Goal: Communication & Community: Participate in discussion

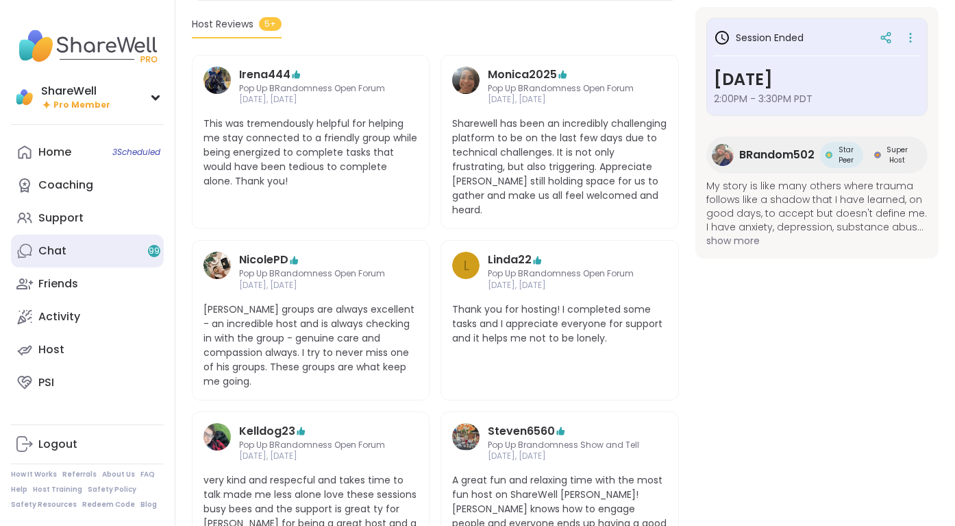
click at [88, 256] on link "Chat 99" at bounding box center [87, 250] width 153 height 33
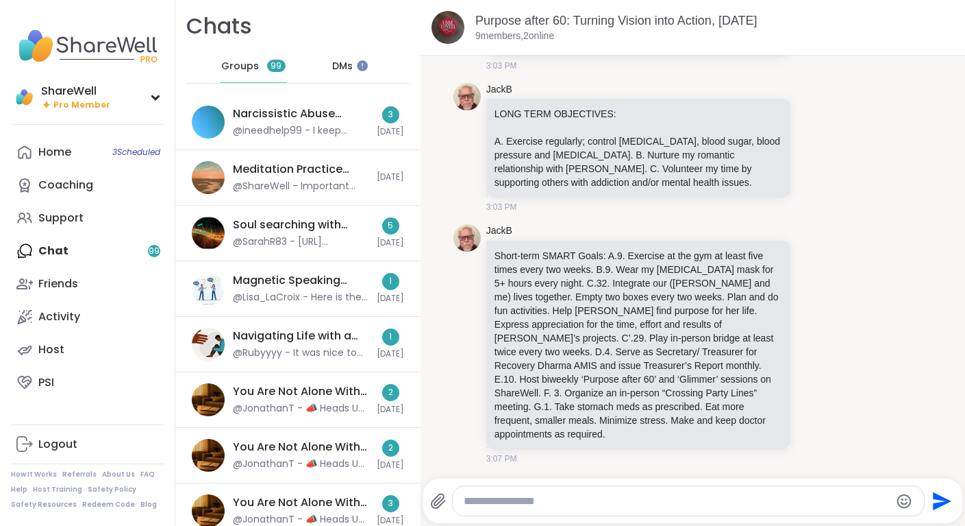
click at [291, 156] on div "Meditation Practice Circle, [DATE] @ShareWell - Important update: Your host can…" at bounding box center [297, 178] width 245 height 56
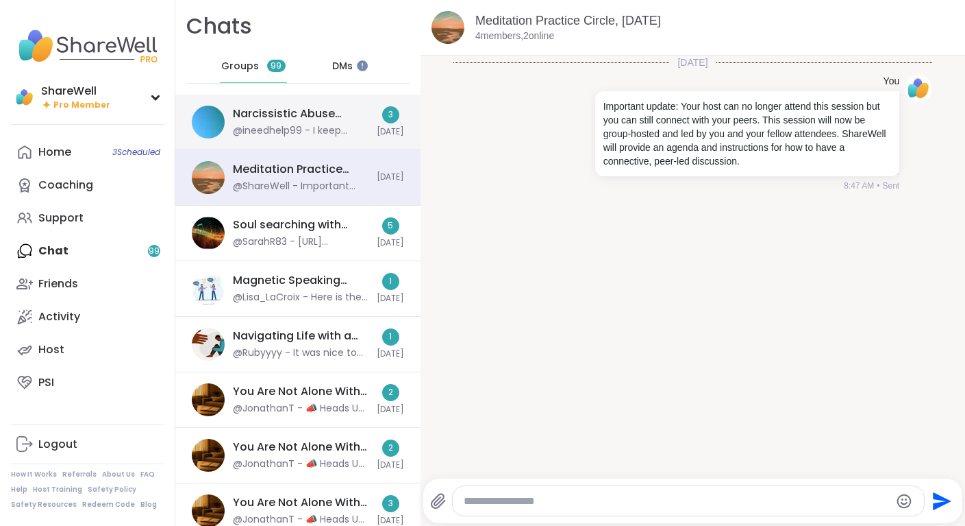
click at [288, 110] on div "Narcissistic Abuse Recovery Circle (90min), [DATE]" at bounding box center [301, 113] width 136 height 15
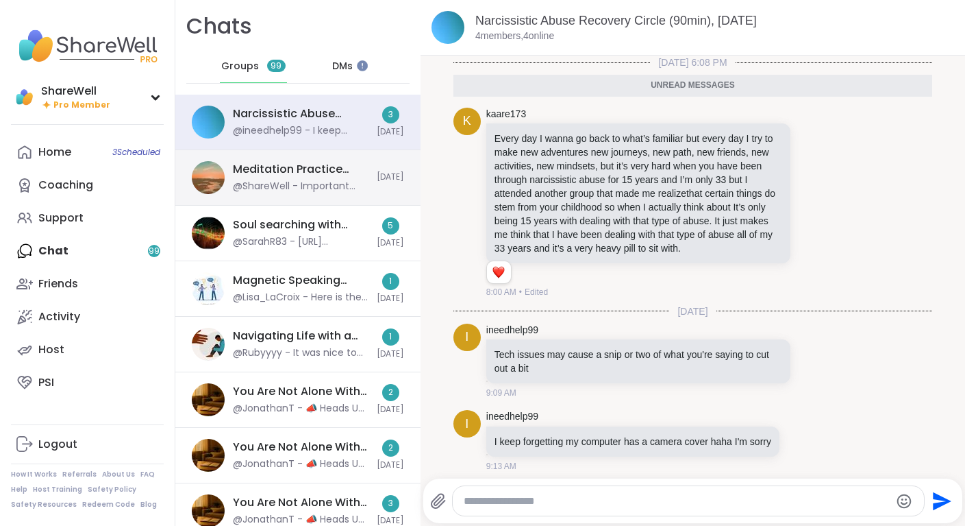
scroll to position [35, 0]
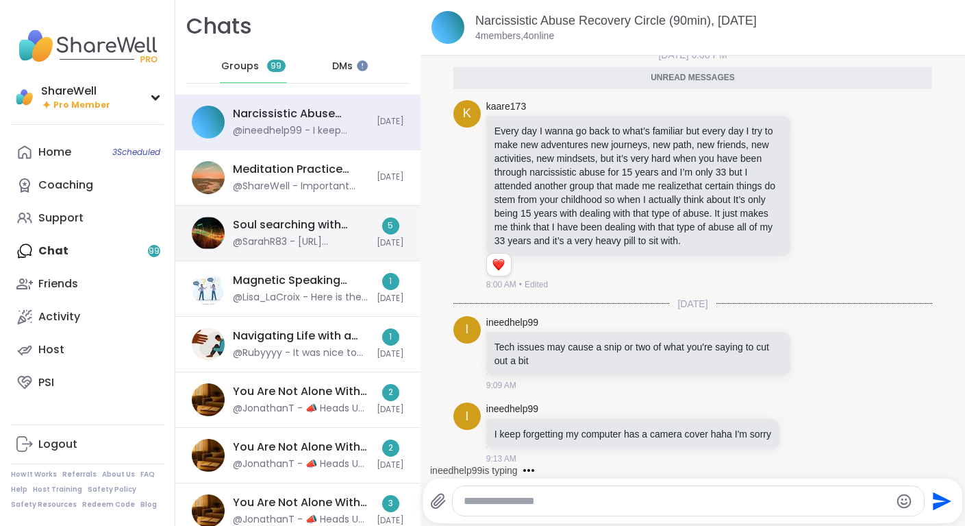
click at [298, 223] on div "Soul searching with music 🎵🎶, [DATE]" at bounding box center [301, 224] width 136 height 15
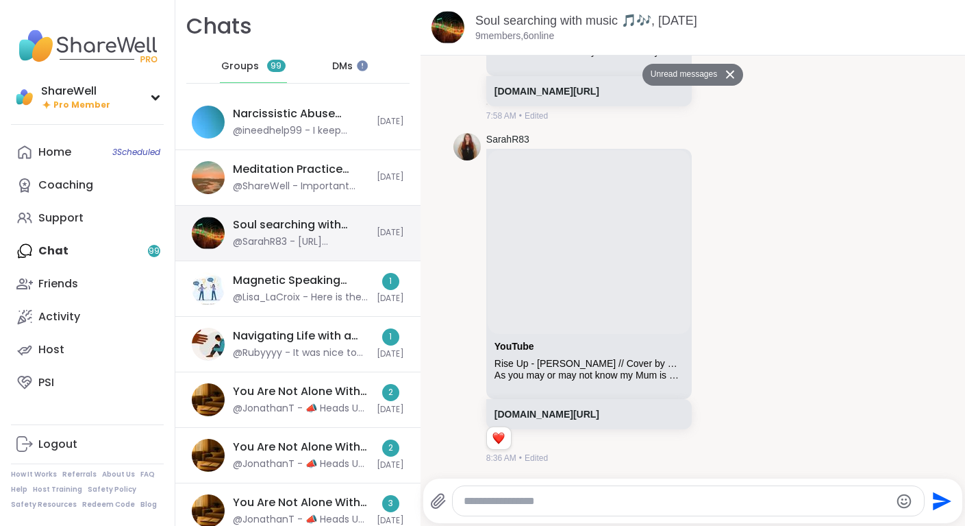
scroll to position [889, 0]
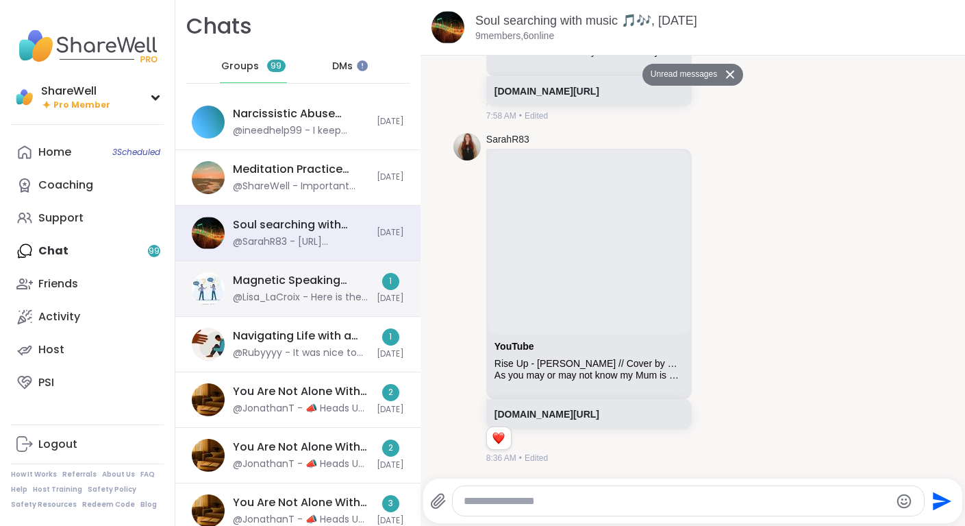
click at [301, 275] on div "Magnetic Speaking Skills: Silence & Pacing, [DATE]" at bounding box center [301, 280] width 136 height 15
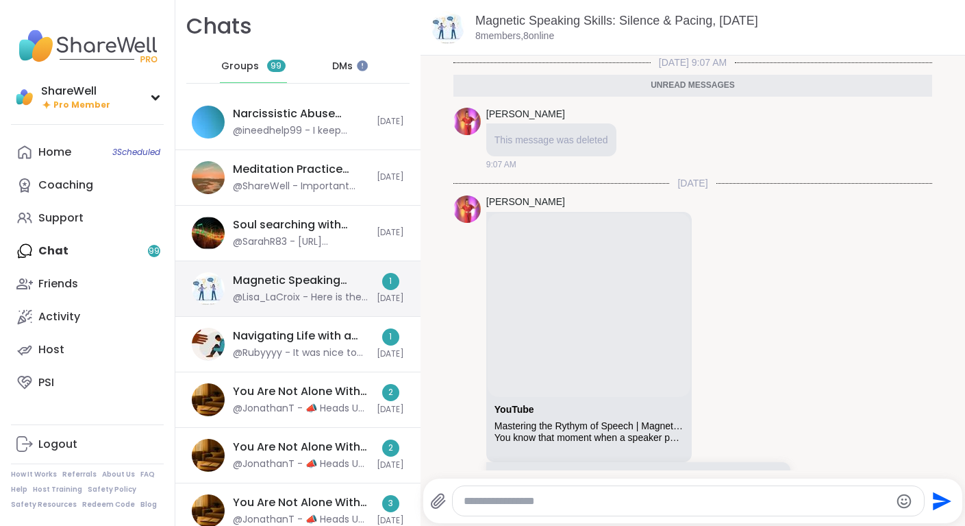
scroll to position [71, 0]
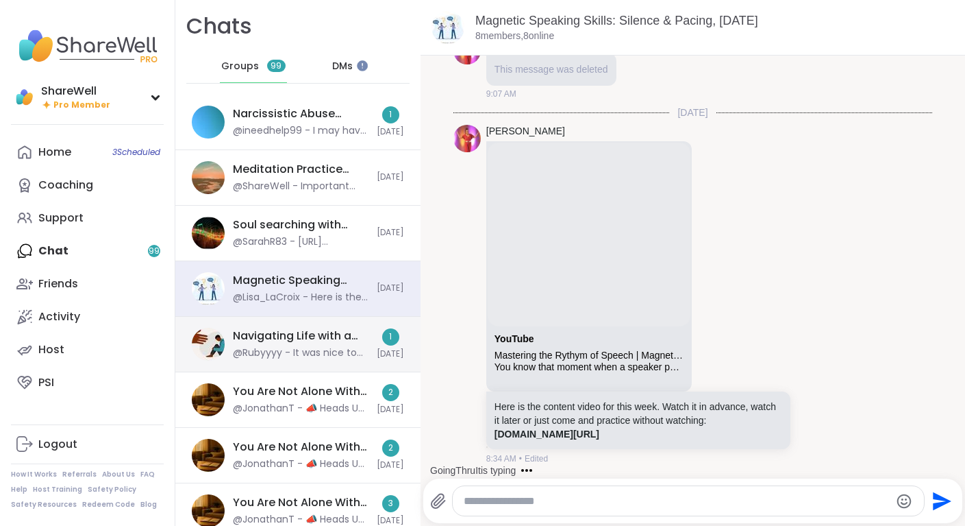
click at [295, 323] on div "Navigating Life with a Narcissist, [DATE] @Rubyyyy - It was nice to meet you to…" at bounding box center [297, 345] width 245 height 56
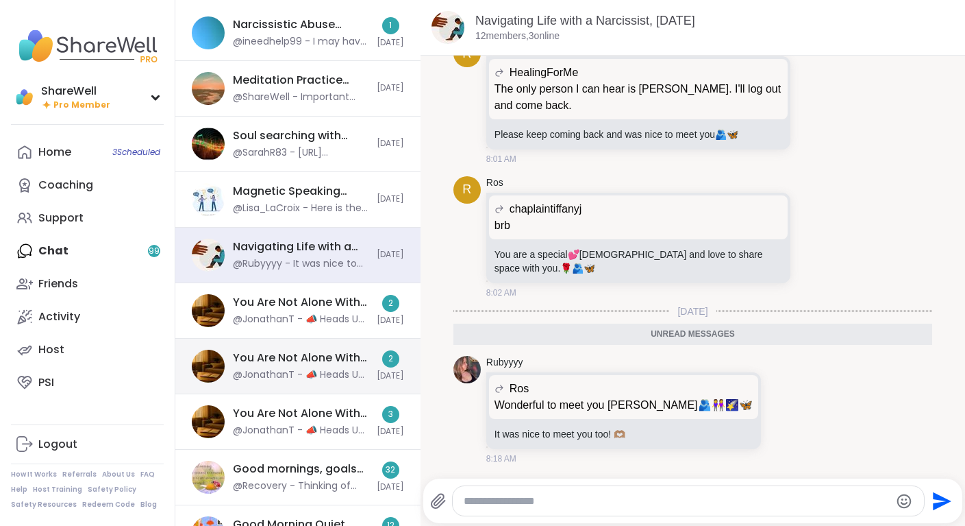
scroll to position [90, 0]
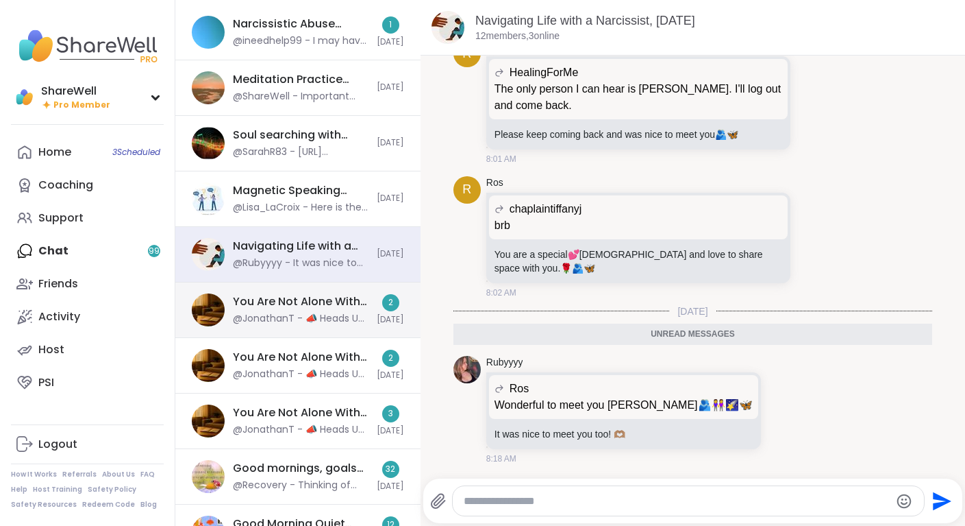
click at [299, 323] on div "@JonathanT - 📣 Heads Up for 9/14 Weekend I wanted to let you all know that my y…" at bounding box center [301, 319] width 136 height 14
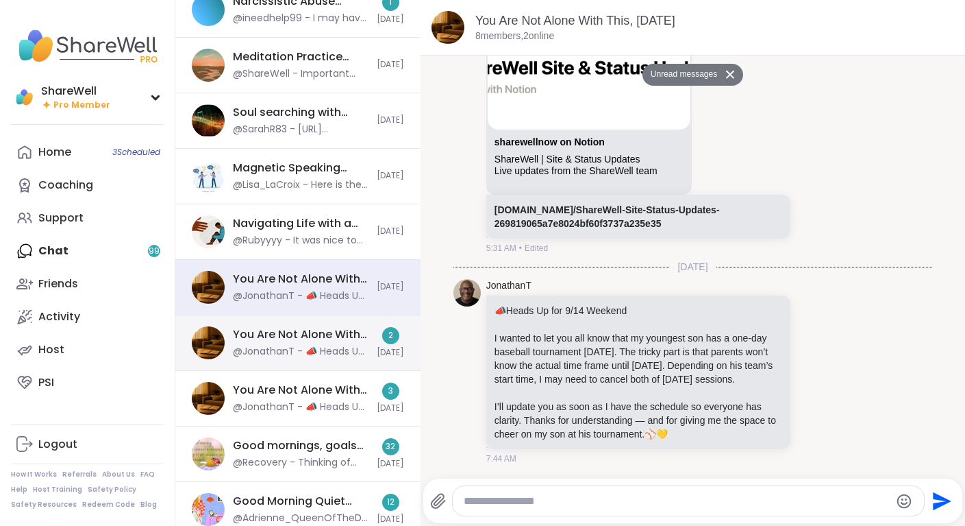
scroll to position [114, 0]
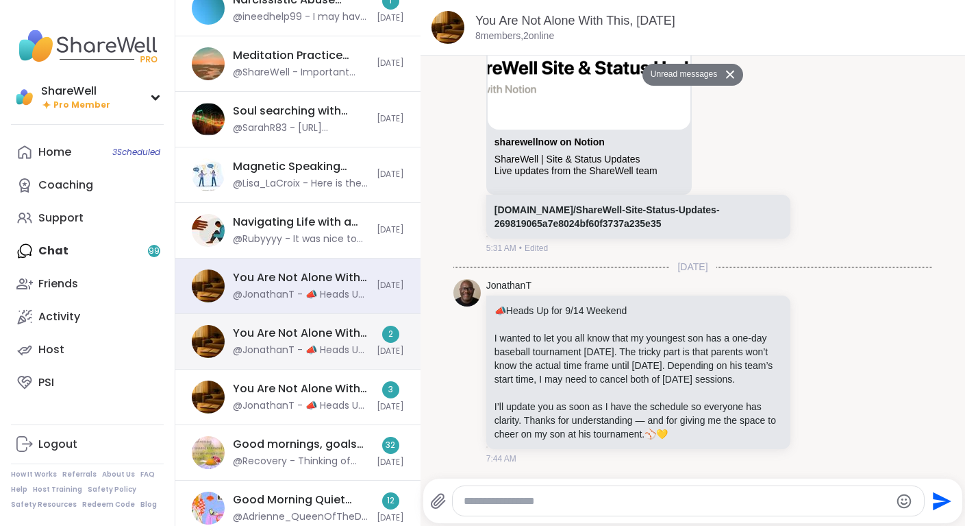
click at [323, 342] on div "You Are Not Alone With This, [DATE] @JonathanT - 📣 Heads Up for 9/14 Weekend I …" at bounding box center [301, 341] width 136 height 32
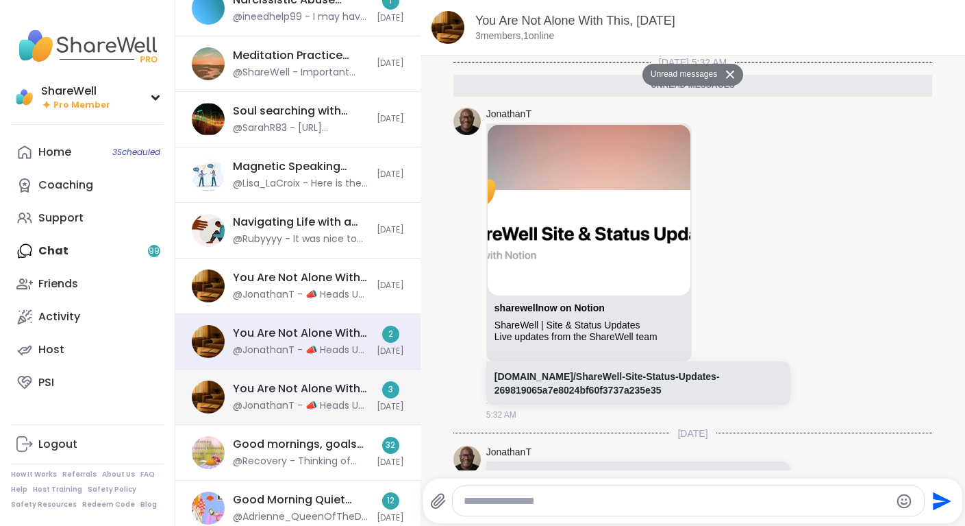
scroll to position [180, 0]
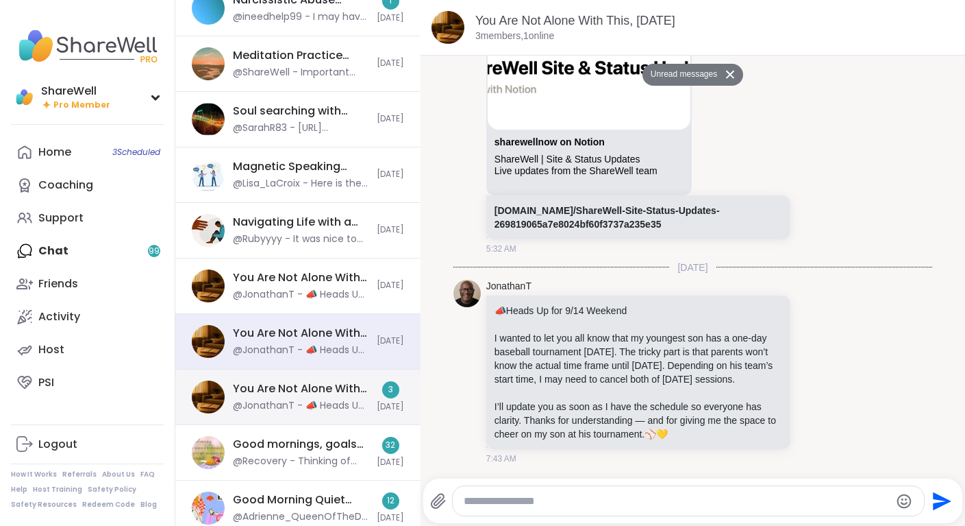
click at [334, 394] on div "You Are Not Alone With This, [DATE]" at bounding box center [301, 388] width 136 height 15
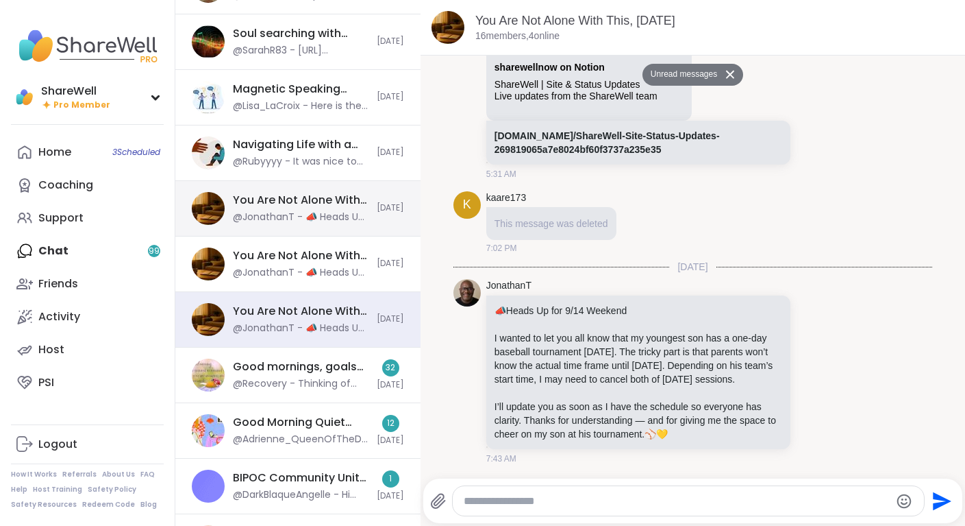
scroll to position [219, 0]
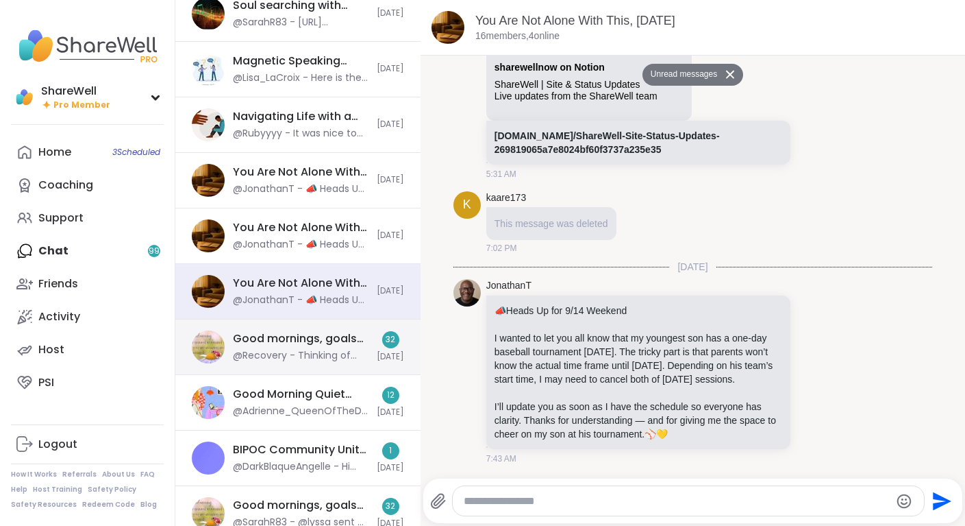
click at [339, 331] on div "Good mornings, goals and gratitude's, [DATE]" at bounding box center [301, 338] width 136 height 15
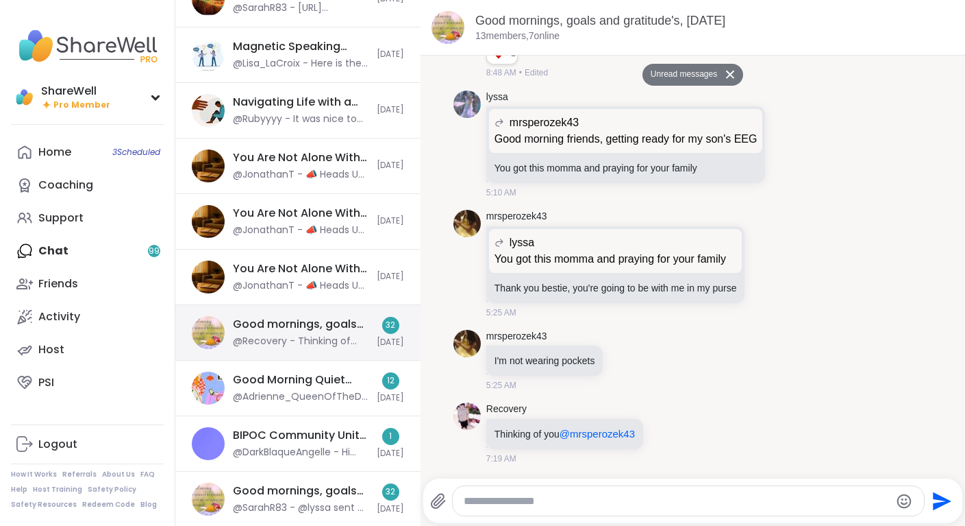
scroll to position [240, 0]
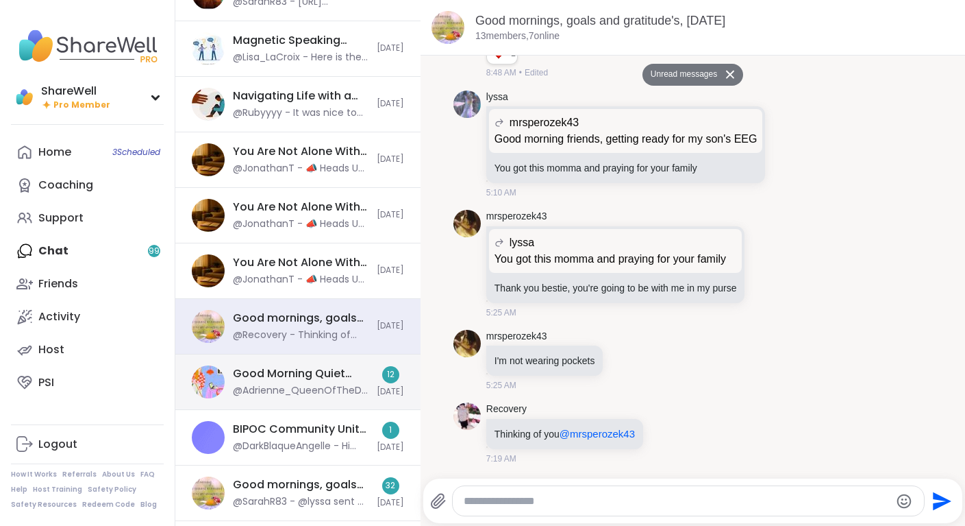
click at [330, 362] on div "Good Morning Quiet Body Doubling For Productivity , [DATE] @[PERSON_NAME] - Thi…" at bounding box center [297, 382] width 245 height 56
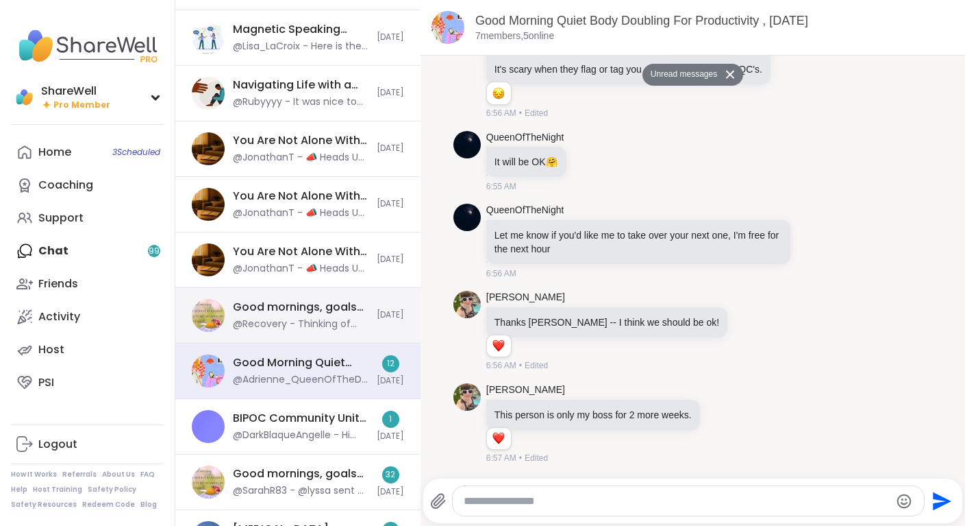
scroll to position [338, 0]
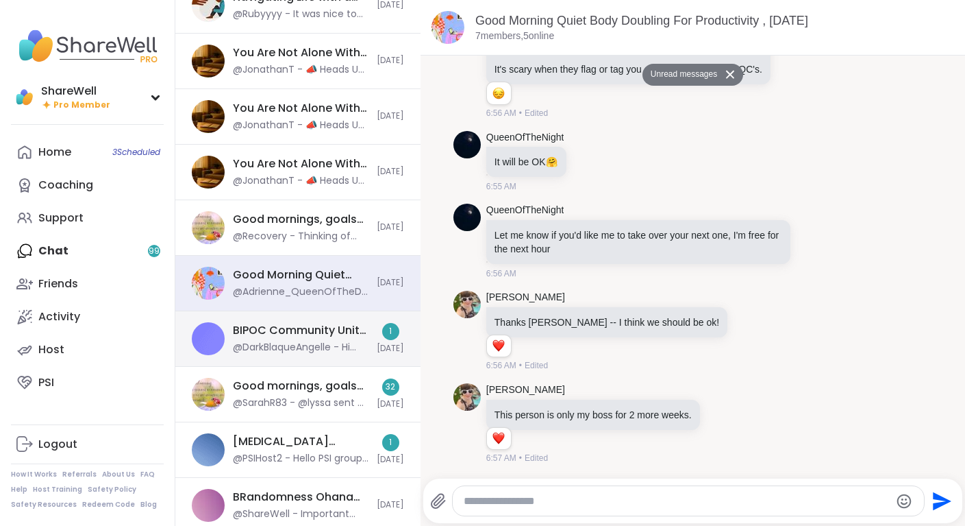
click at [336, 328] on div "BIPOC Community Unite , [DATE]" at bounding box center [301, 330] width 136 height 15
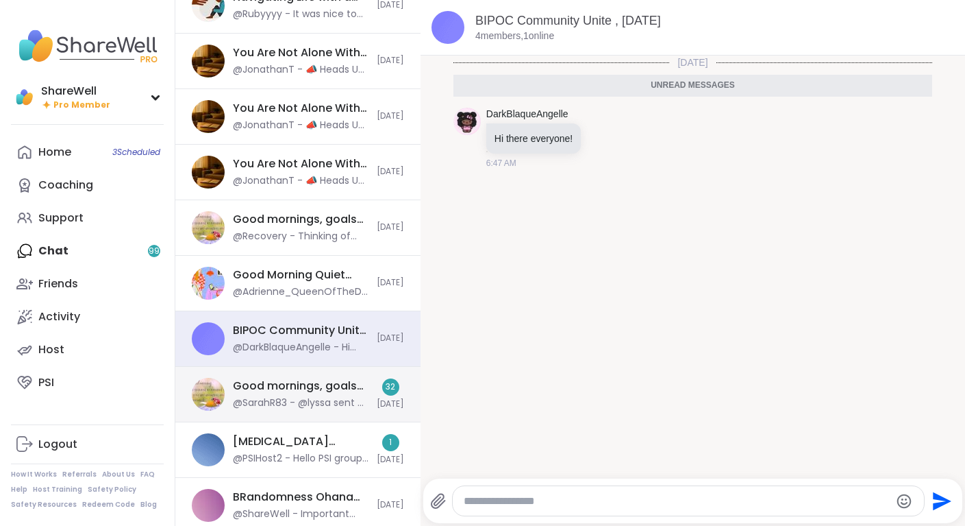
click at [322, 389] on div "Good mornings, goals and gratitude's, [DATE]" at bounding box center [301, 385] width 136 height 15
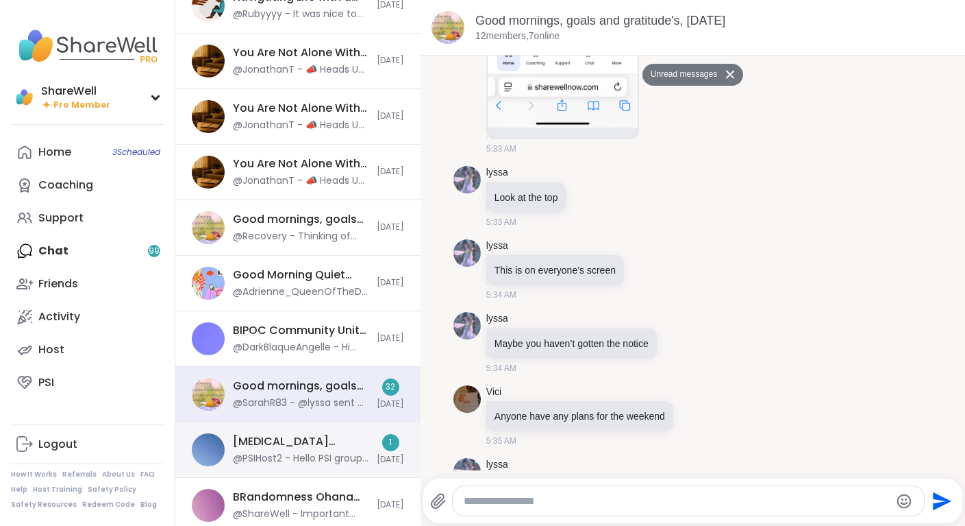
scroll to position [4668, 0]
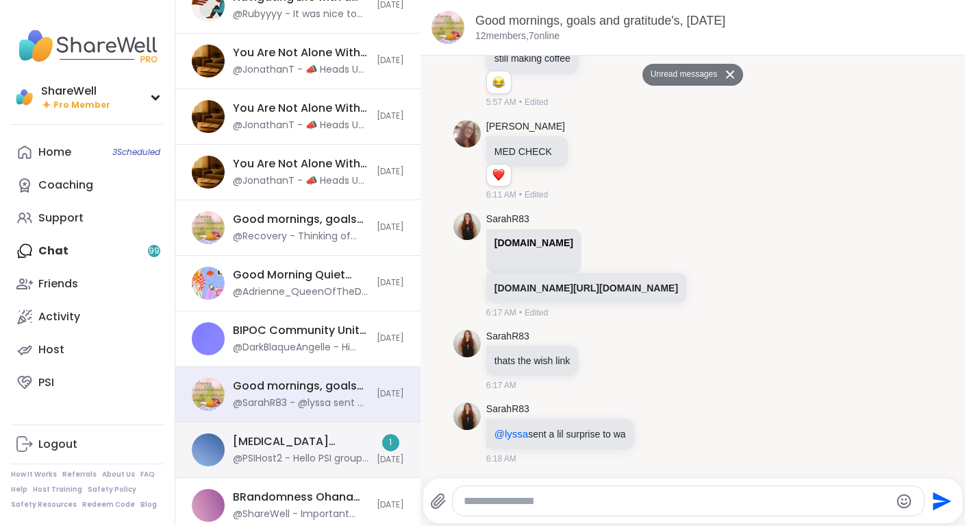
click at [334, 437] on div "[MEDICAL_DATA] [MEDICAL_DATA] Support, [DATE]" at bounding box center [301, 441] width 136 height 15
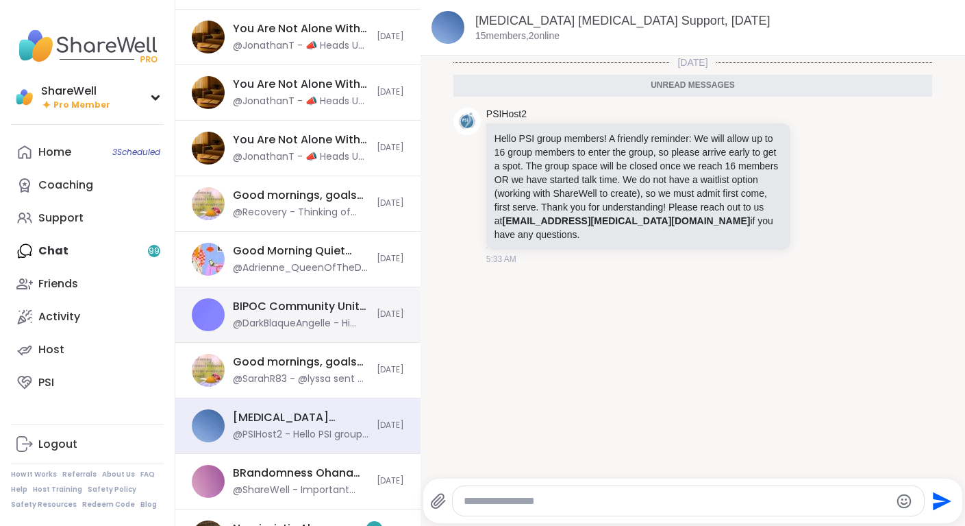
scroll to position [491, 0]
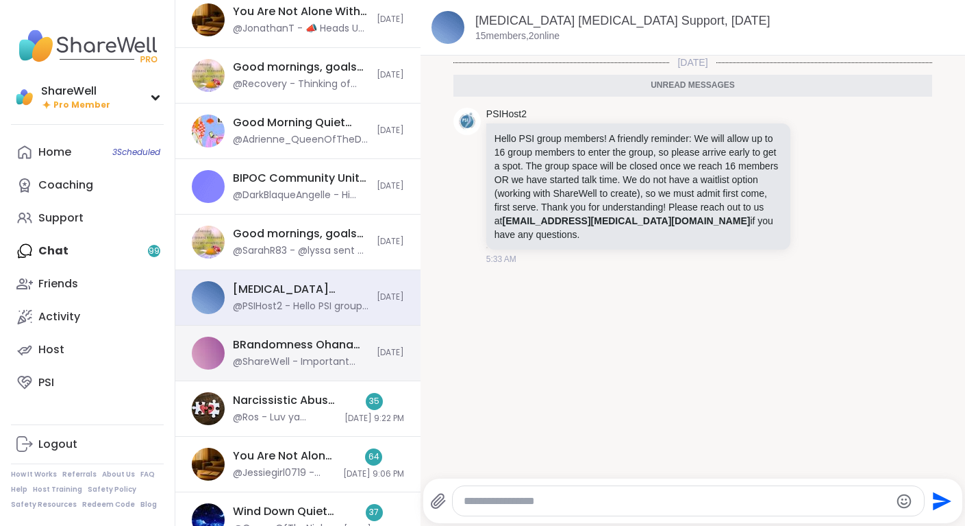
click at [324, 373] on div "BRandomness Ohana Check-in & Body Doubling, [DATE] @ShareWell - Important updat…" at bounding box center [297, 353] width 245 height 56
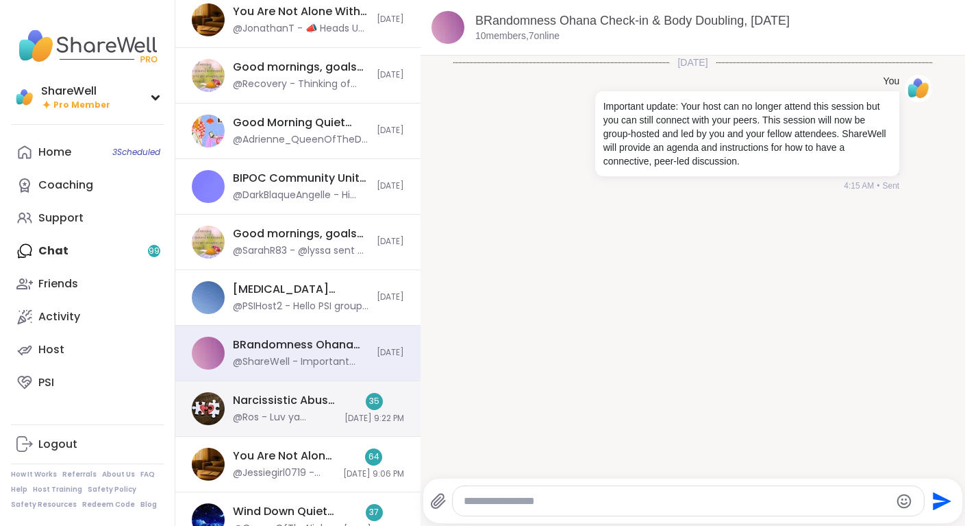
click at [345, 409] on div "35 [DATE] 9:22 PM" at bounding box center [375, 409] width 60 height 32
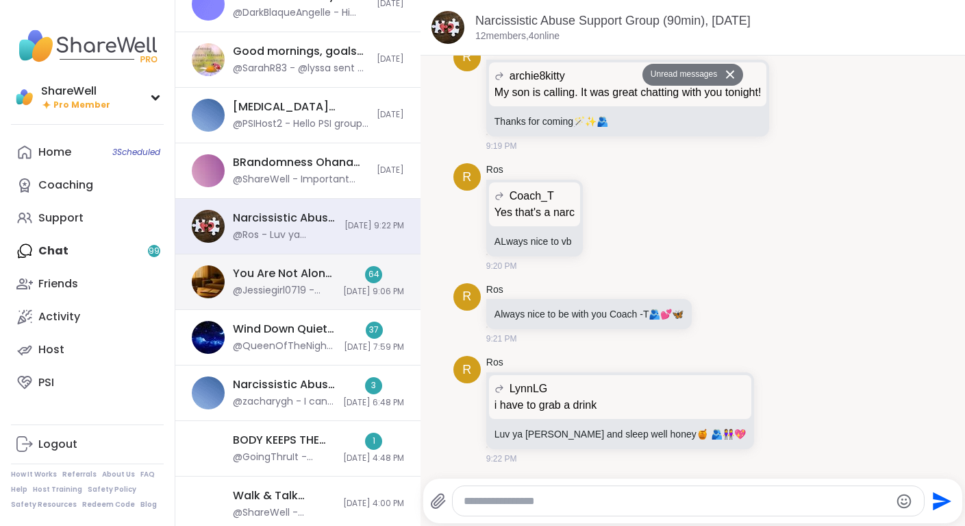
scroll to position [704, 0]
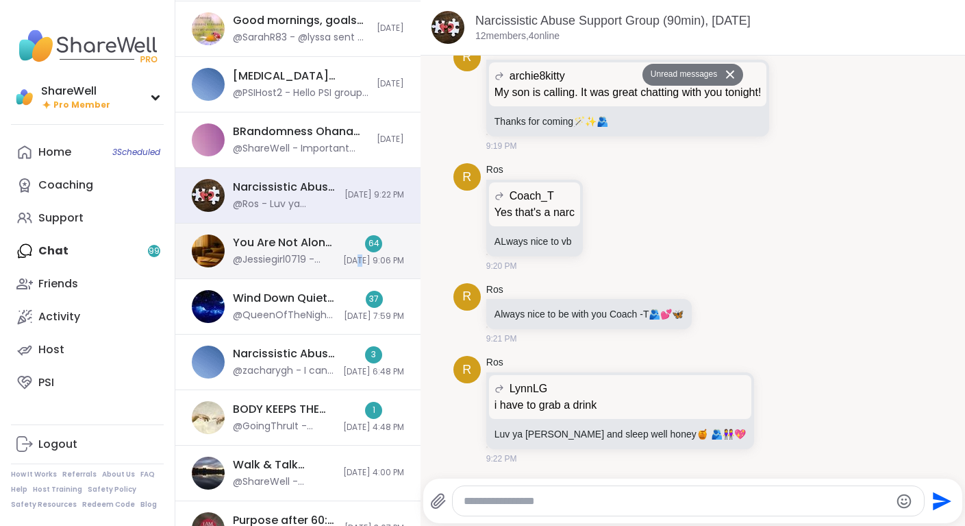
click at [343, 261] on span "[DATE] 9:06 PM" at bounding box center [373, 261] width 61 height 12
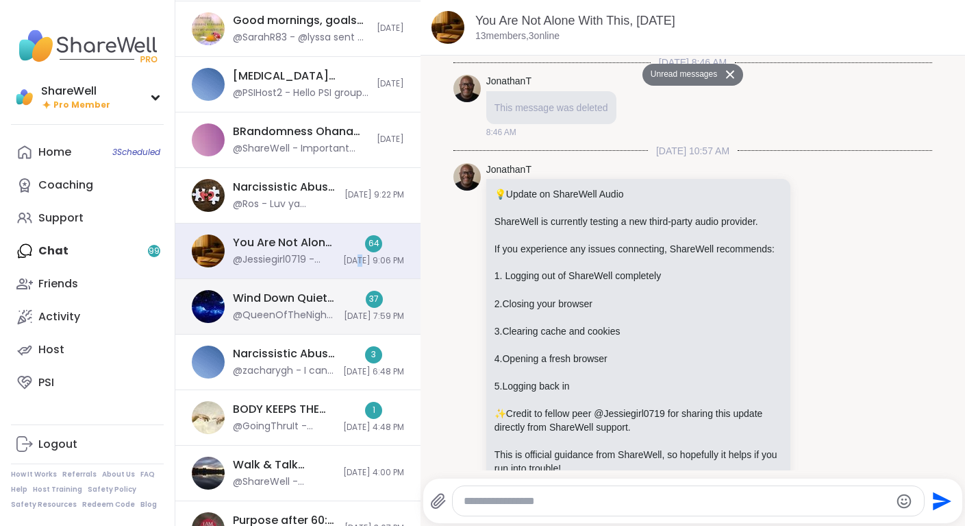
scroll to position [12995, 0]
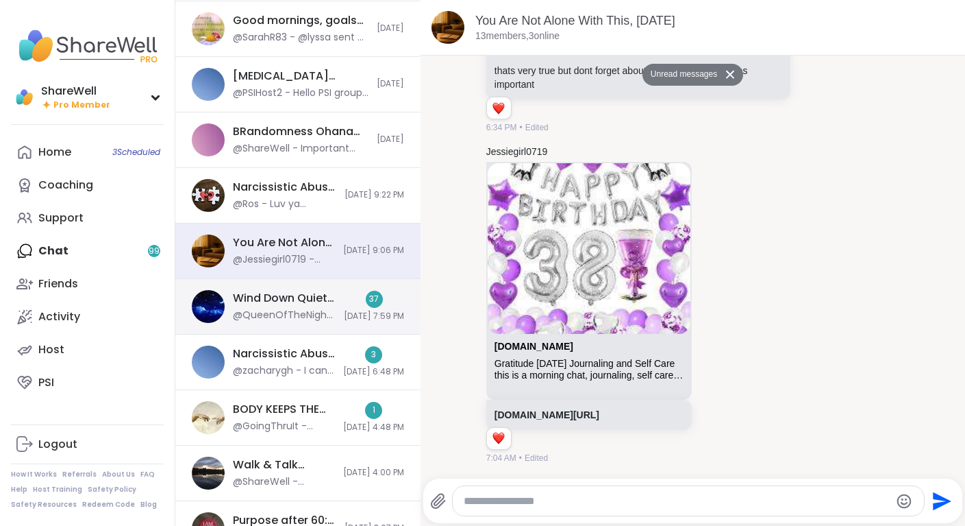
click at [344, 295] on div "37 [DATE] 7:59 PM" at bounding box center [374, 307] width 60 height 32
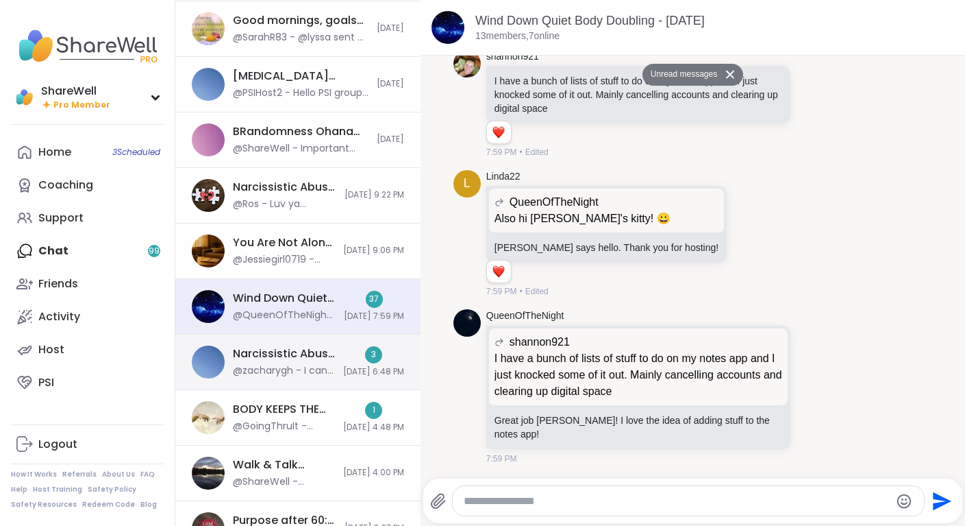
scroll to position [3940, 0]
click at [345, 346] on div "3 [DATE] 6:48 PM" at bounding box center [373, 362] width 61 height 32
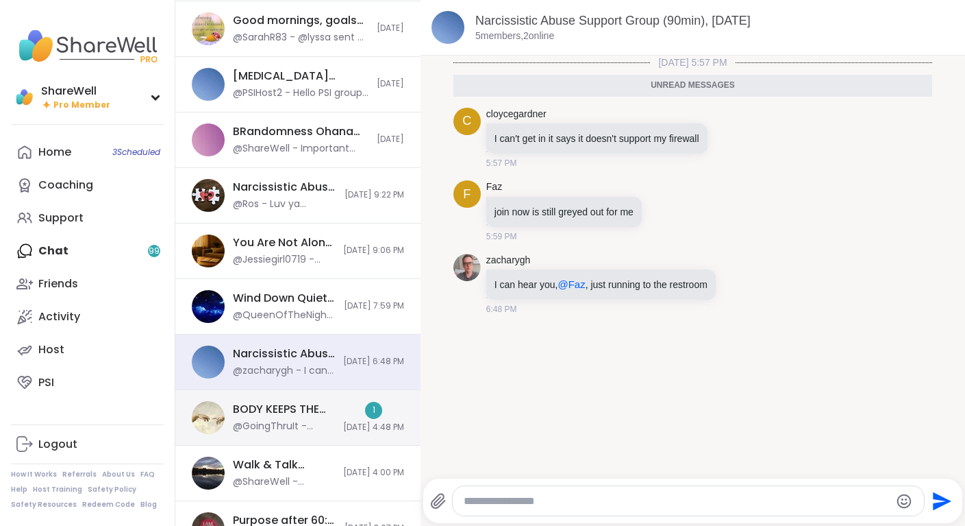
click at [344, 402] on div "1 [DATE] 4:48 PM" at bounding box center [373, 418] width 61 height 32
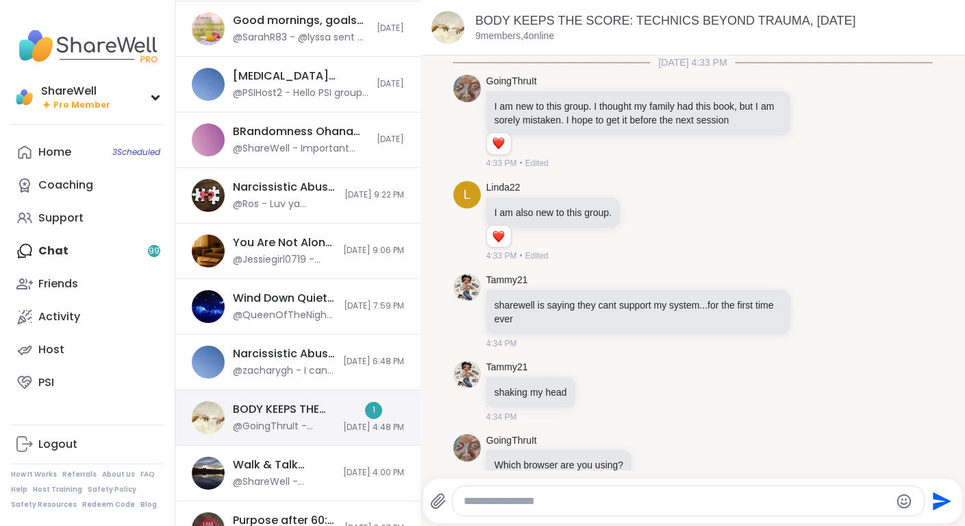
scroll to position [0, 0]
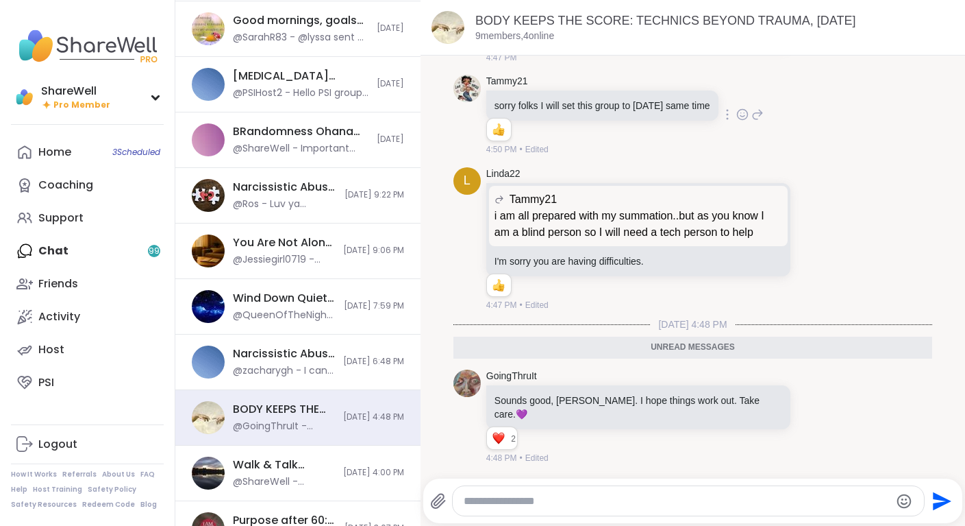
click at [824, 131] on div "Tammy21 sorry folks I will set this group to [DATE] same time 1 1 4:50 PM • Edi…" at bounding box center [693, 115] width 479 height 93
click at [69, 445] on div "Logout" at bounding box center [57, 443] width 39 height 15
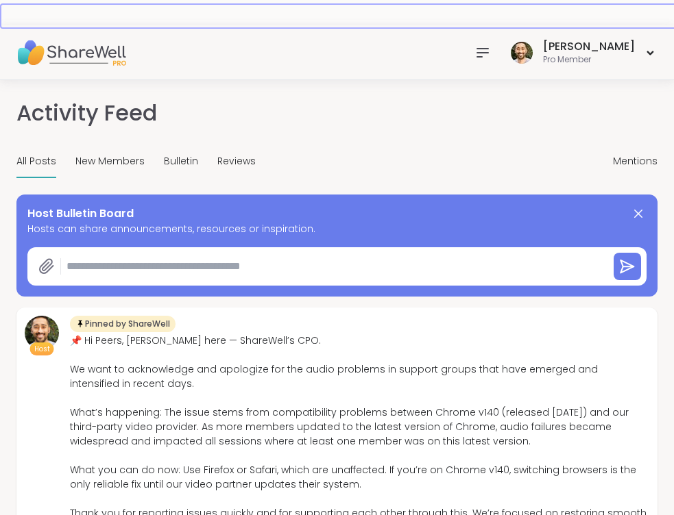
scroll to position [348, 0]
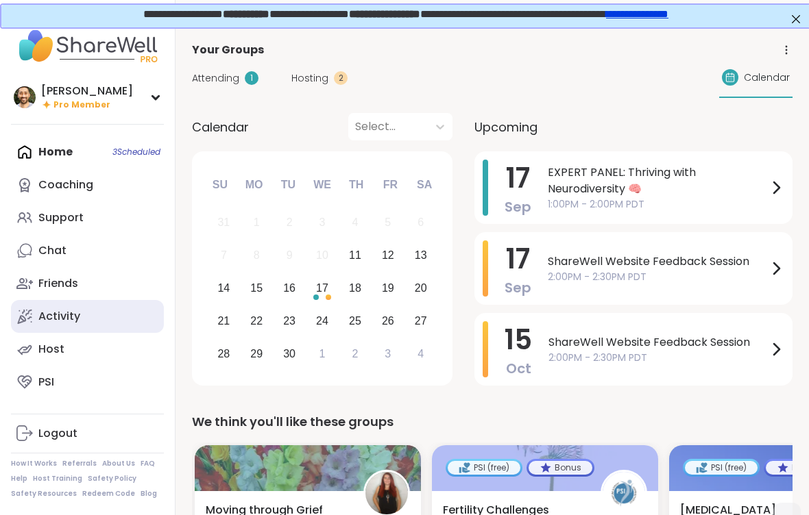
click at [66, 315] on div "Activity" at bounding box center [59, 316] width 42 height 15
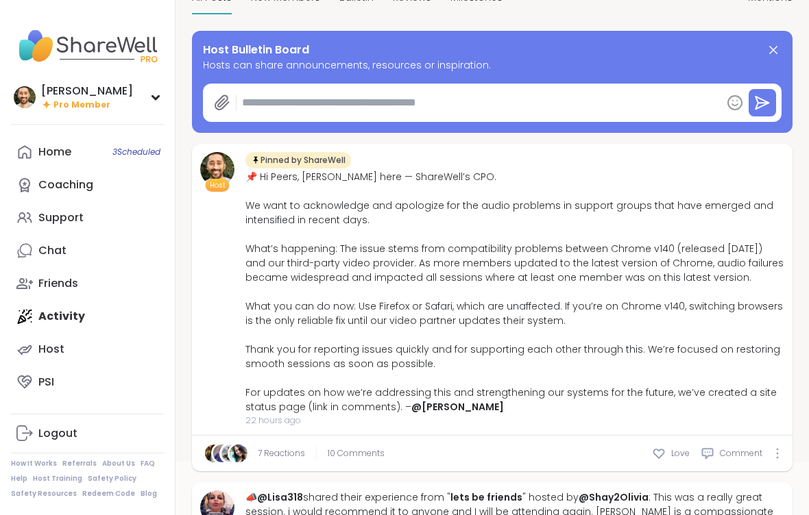
scroll to position [283, 0]
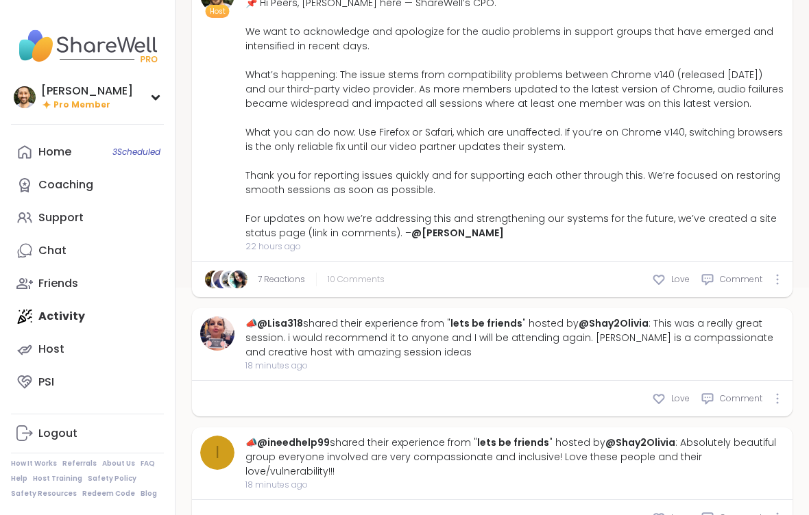
click at [354, 275] on span "10 Comments" at bounding box center [356, 279] width 57 height 12
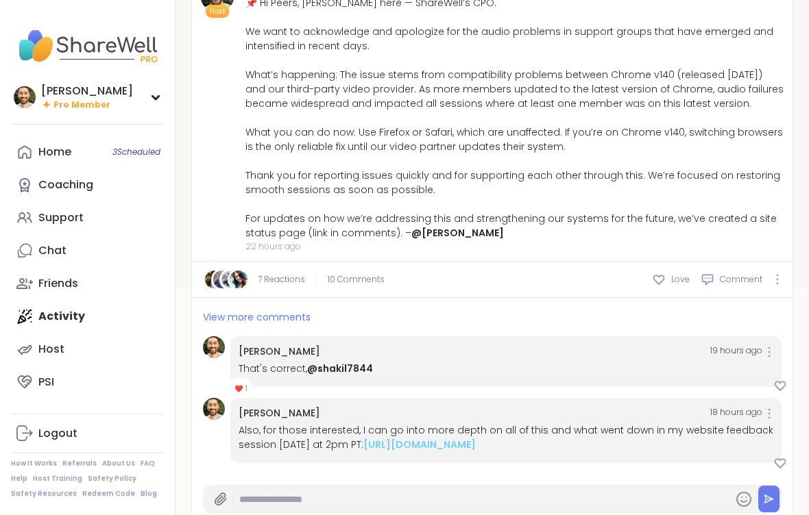
scroll to position [552, 0]
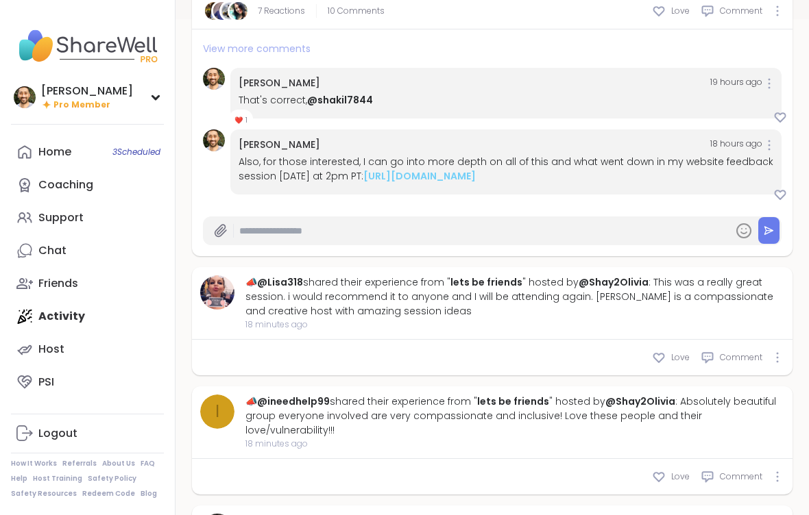
click at [280, 42] on span "View more comments" at bounding box center [257, 49] width 108 height 14
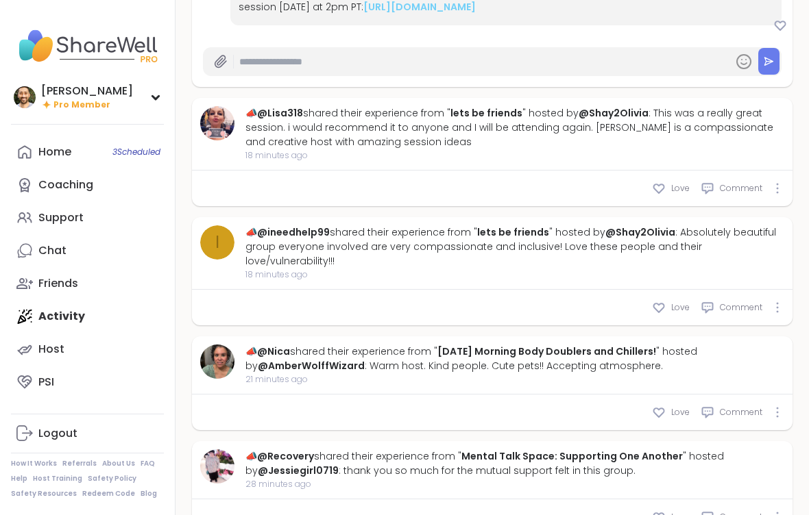
scroll to position [826, 0]
